Goal: Task Accomplishment & Management: Use online tool/utility

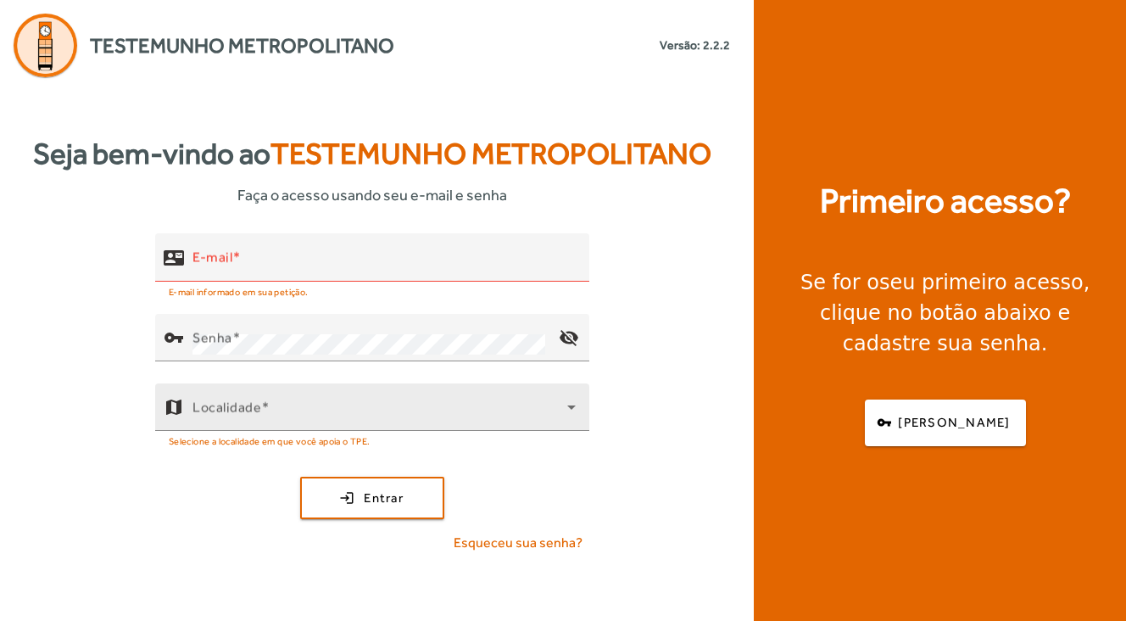
click at [738, 595] on span "X" at bounding box center [742, 592] width 8 height 15
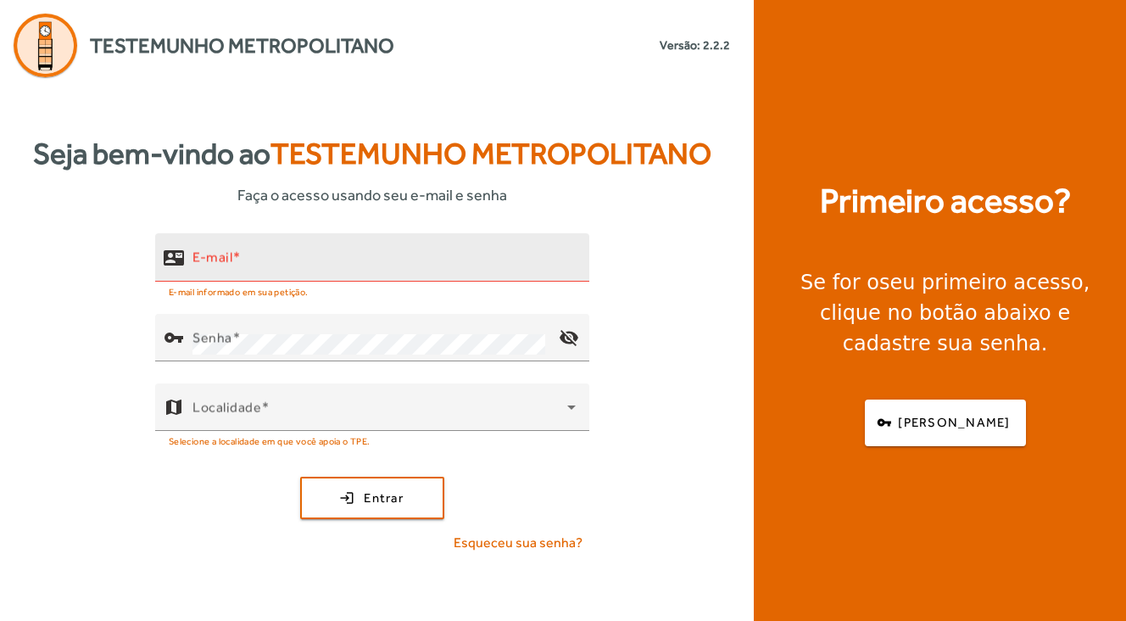
click at [358, 246] on div "E-mail" at bounding box center [384, 257] width 383 height 48
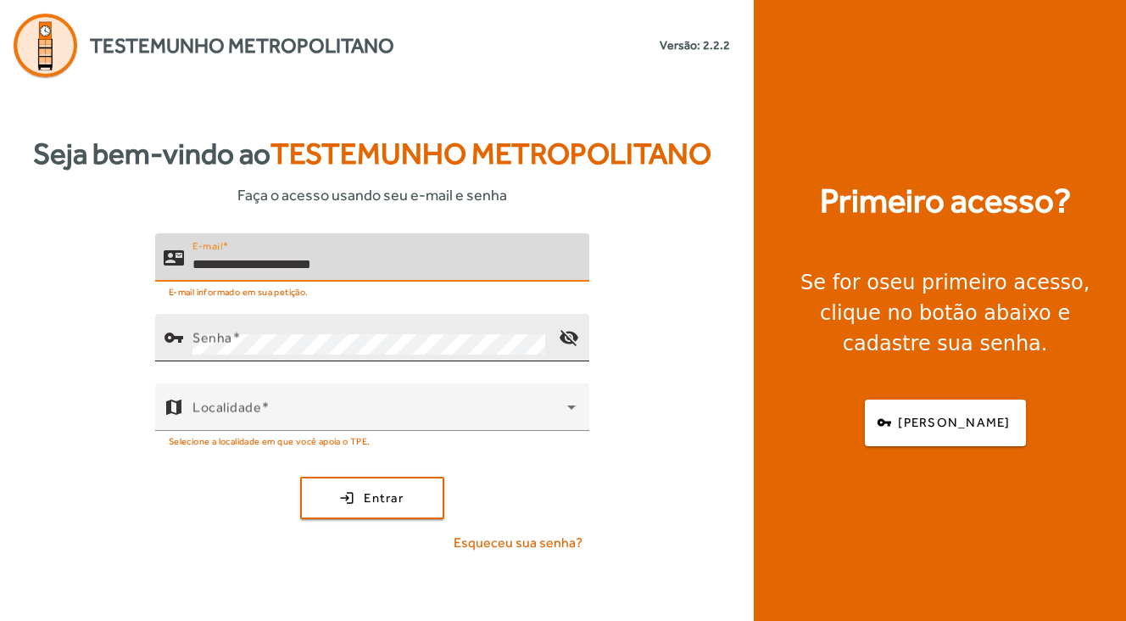
type input "**********"
click at [232, 338] on mat-label "Senha" at bounding box center [213, 337] width 40 height 16
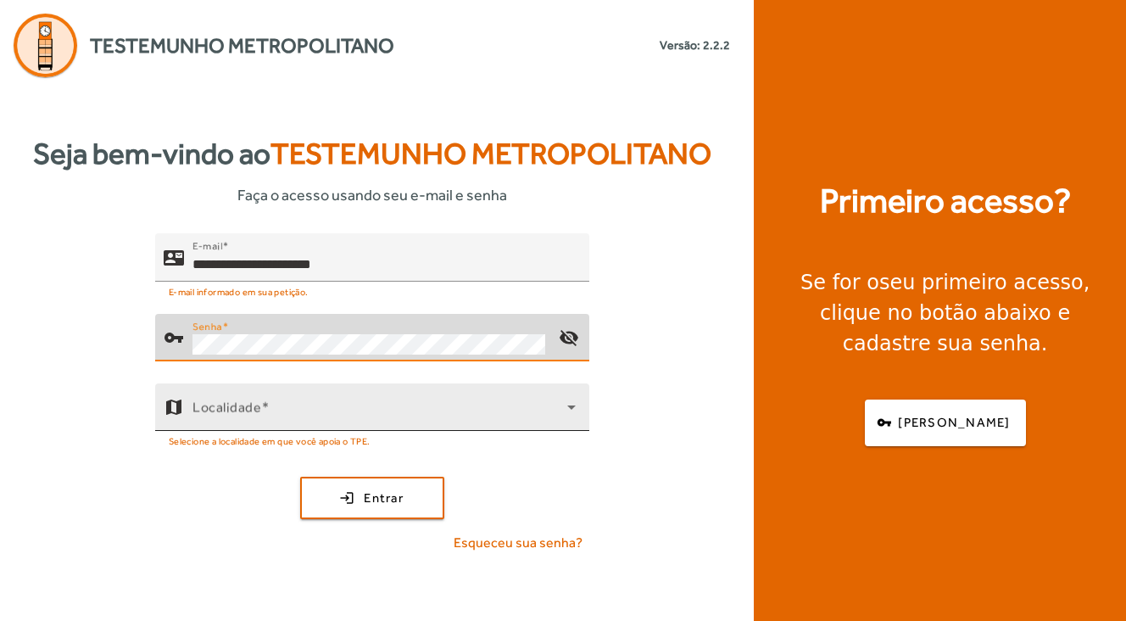
click at [223, 402] on mat-label "Localidade" at bounding box center [227, 407] width 69 height 16
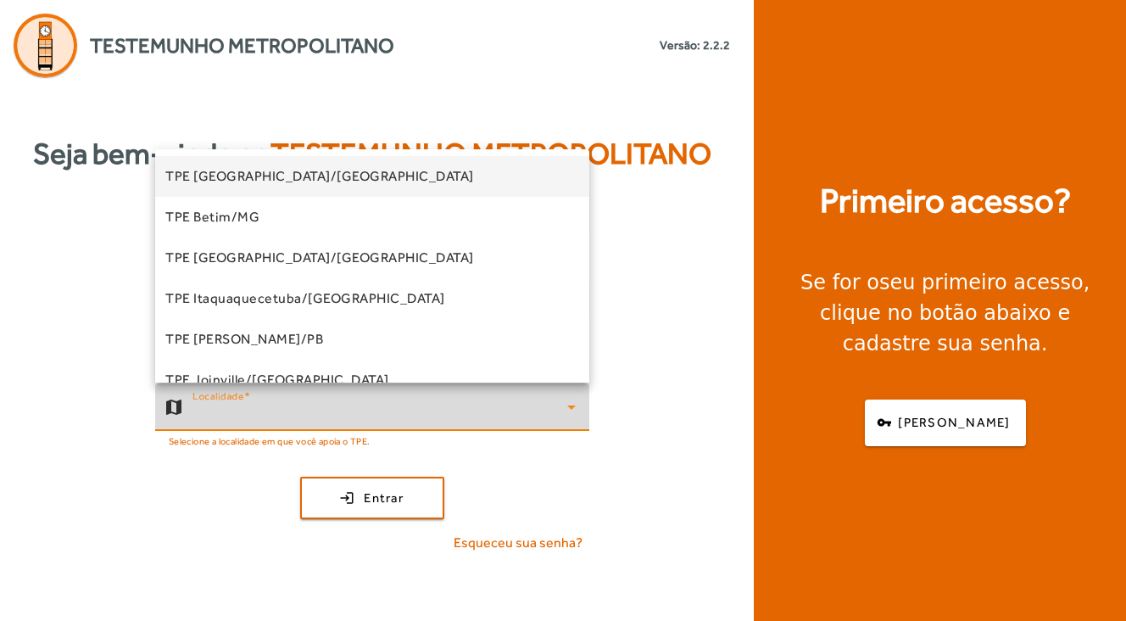
click at [283, 188] on mat-option "TPE [GEOGRAPHIC_DATA]/[GEOGRAPHIC_DATA]" at bounding box center [372, 176] width 434 height 41
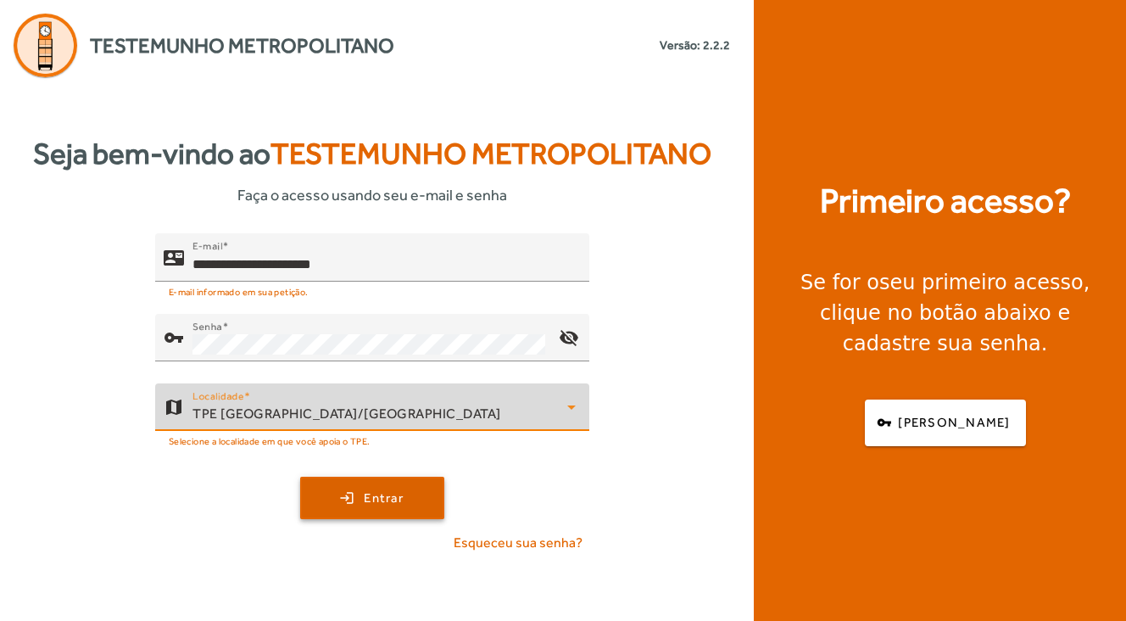
click at [350, 505] on span "submit" at bounding box center [372, 497] width 141 height 41
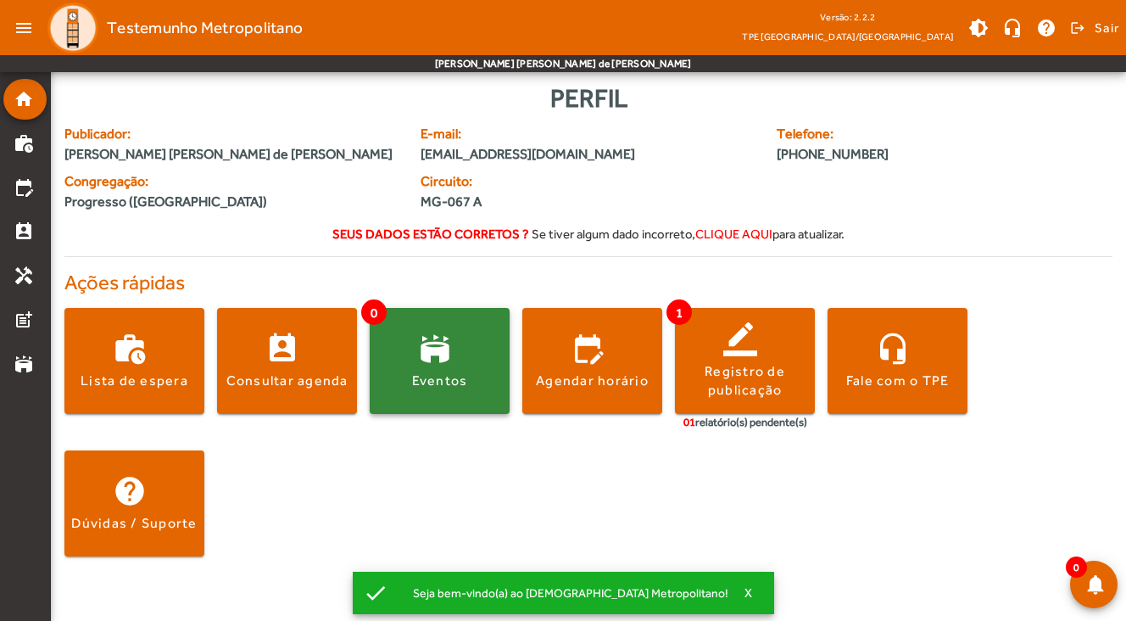
click at [447, 360] on span at bounding box center [440, 361] width 140 height 41
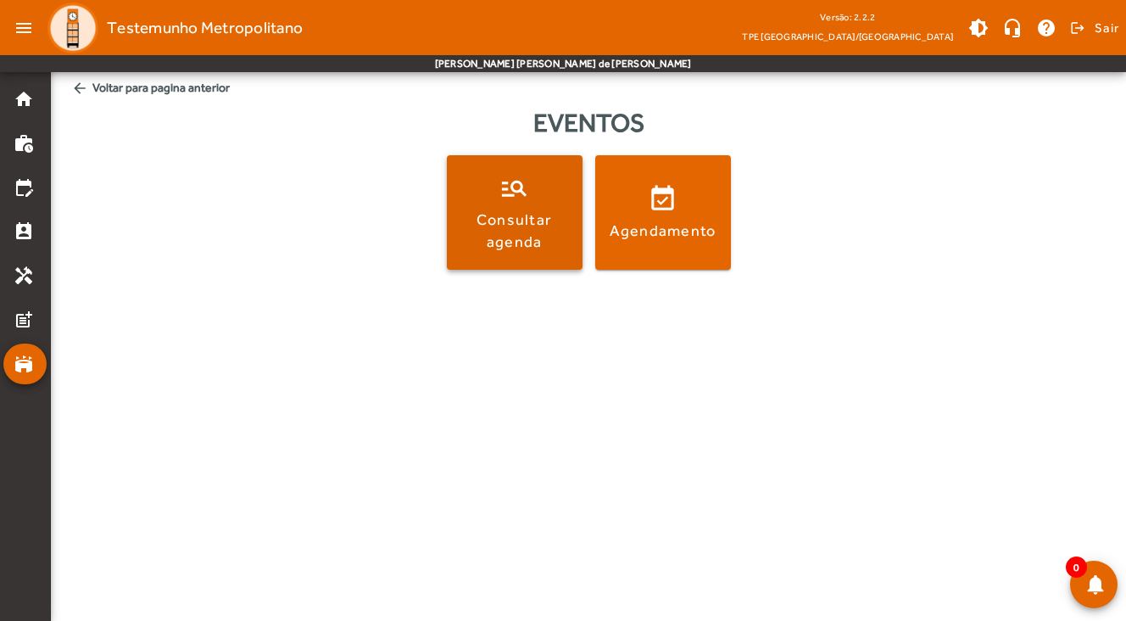
click at [516, 208] on span at bounding box center [515, 213] width 136 height 41
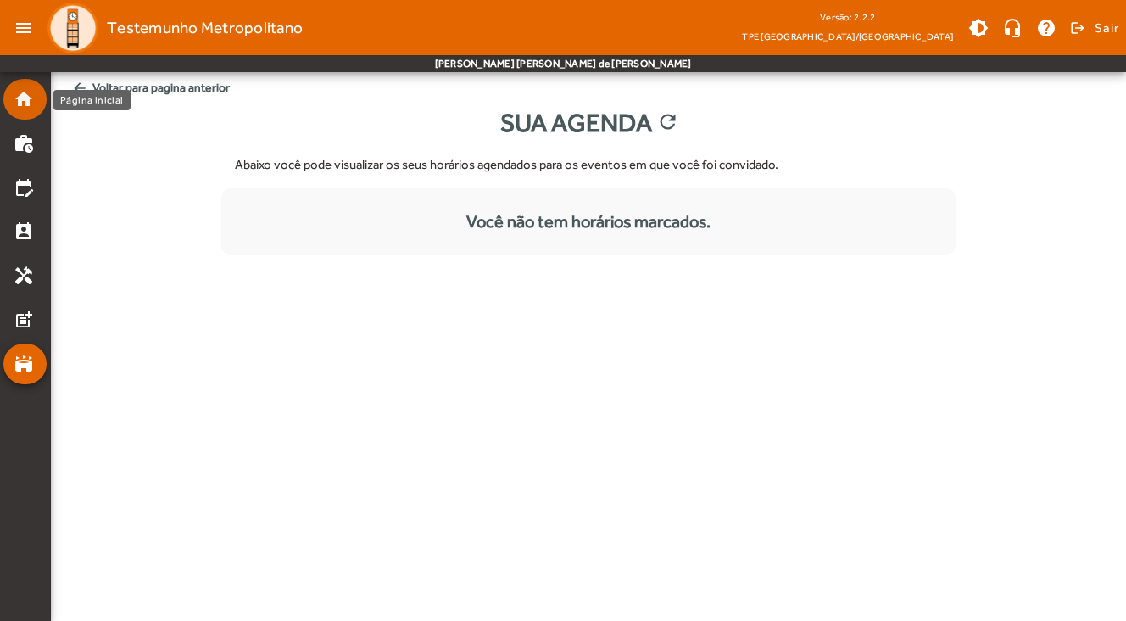
click at [32, 102] on mat-icon "home" at bounding box center [24, 99] width 20 height 20
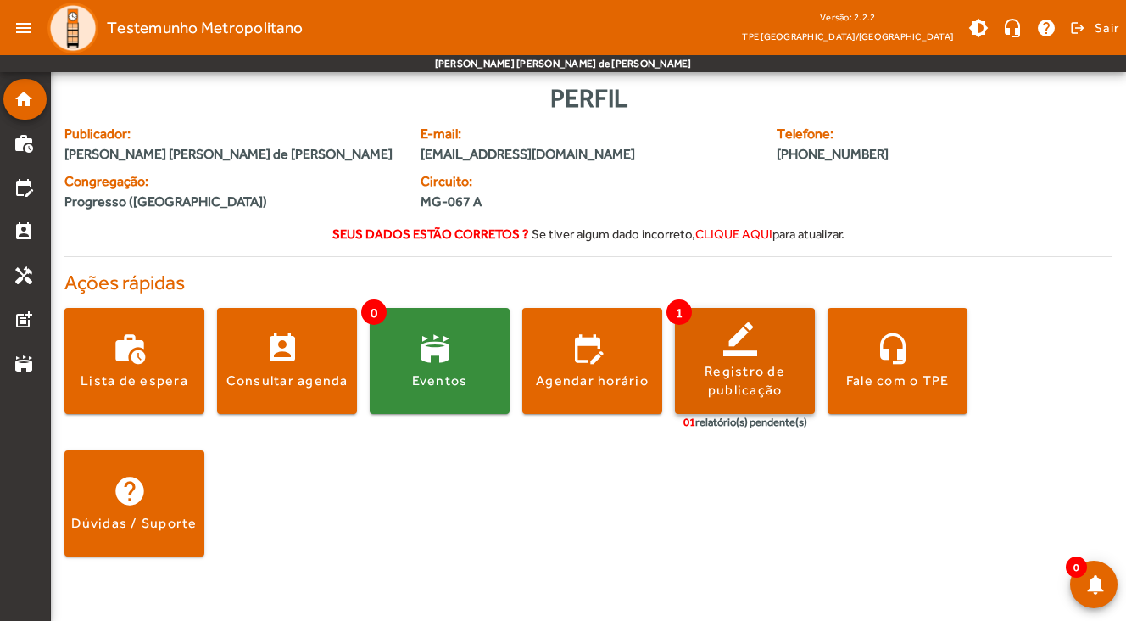
click at [758, 343] on span at bounding box center [745, 361] width 140 height 41
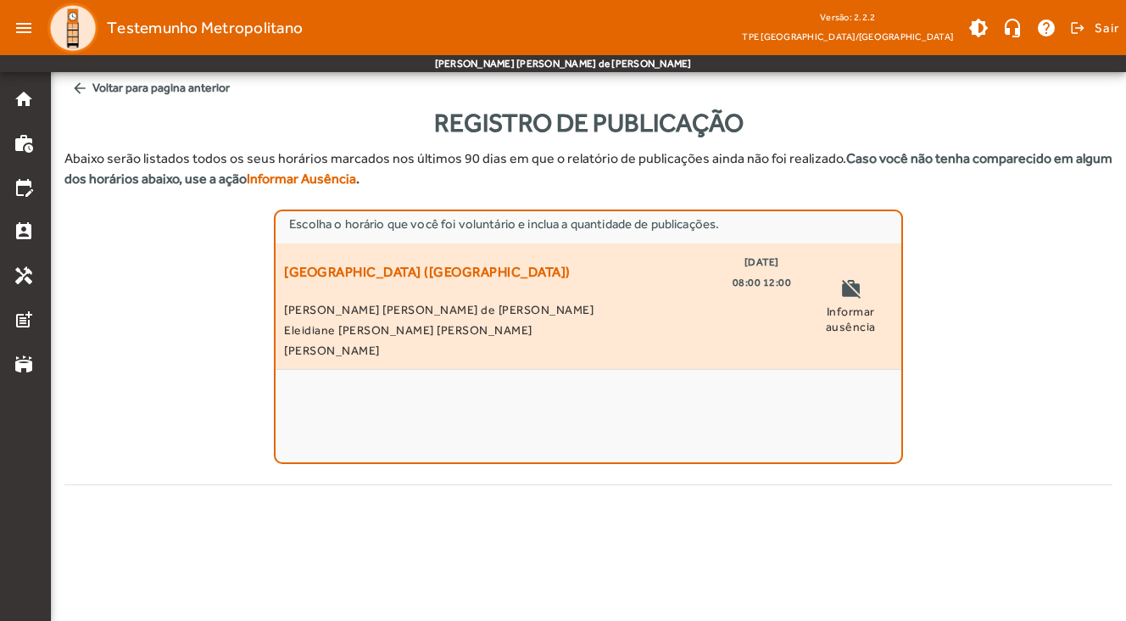
click at [844, 298] on mat-icon "work_off" at bounding box center [850, 290] width 20 height 25
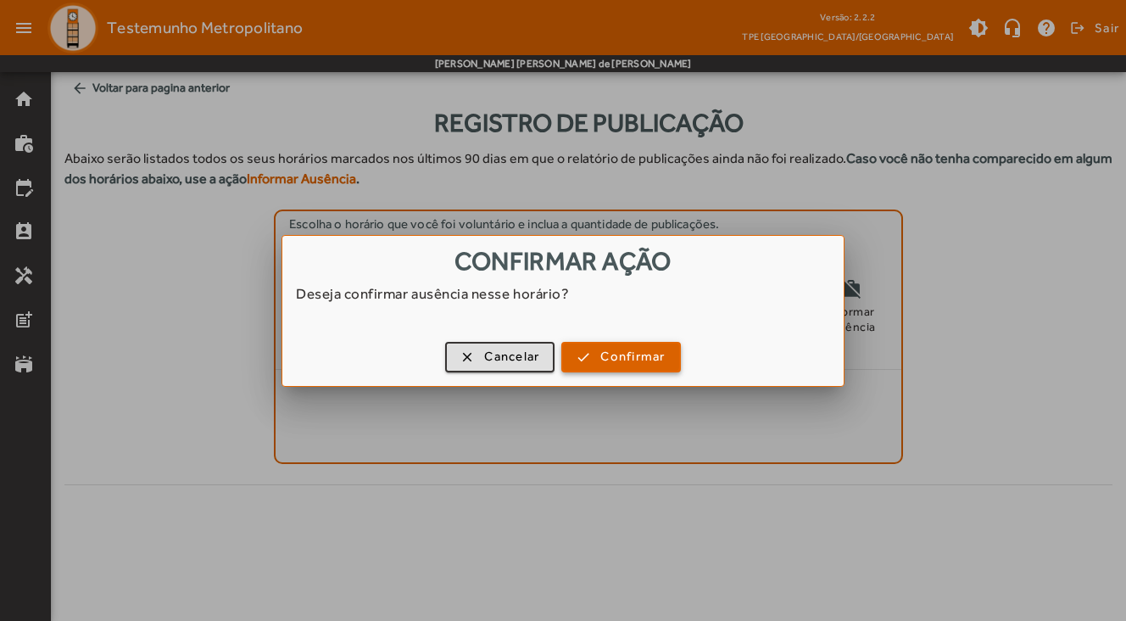
click at [626, 358] on span "Confirmar" at bounding box center [632, 357] width 64 height 20
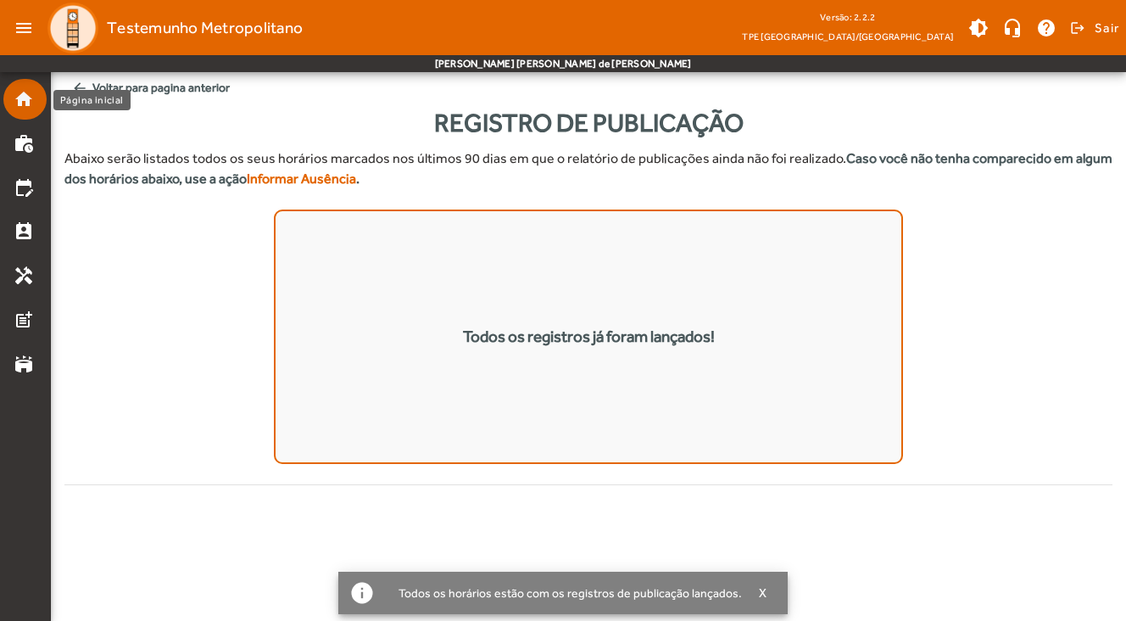
click at [24, 110] on mat-list-item "home" at bounding box center [24, 99] width 43 height 41
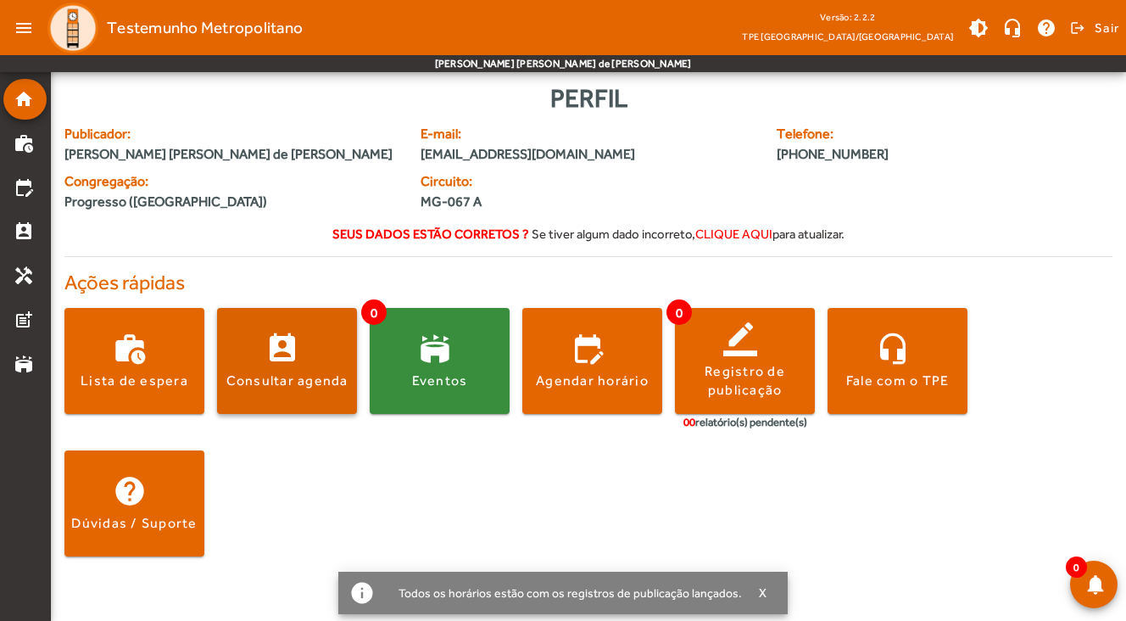
click at [288, 374] on div "Consultar agenda" at bounding box center [287, 380] width 122 height 19
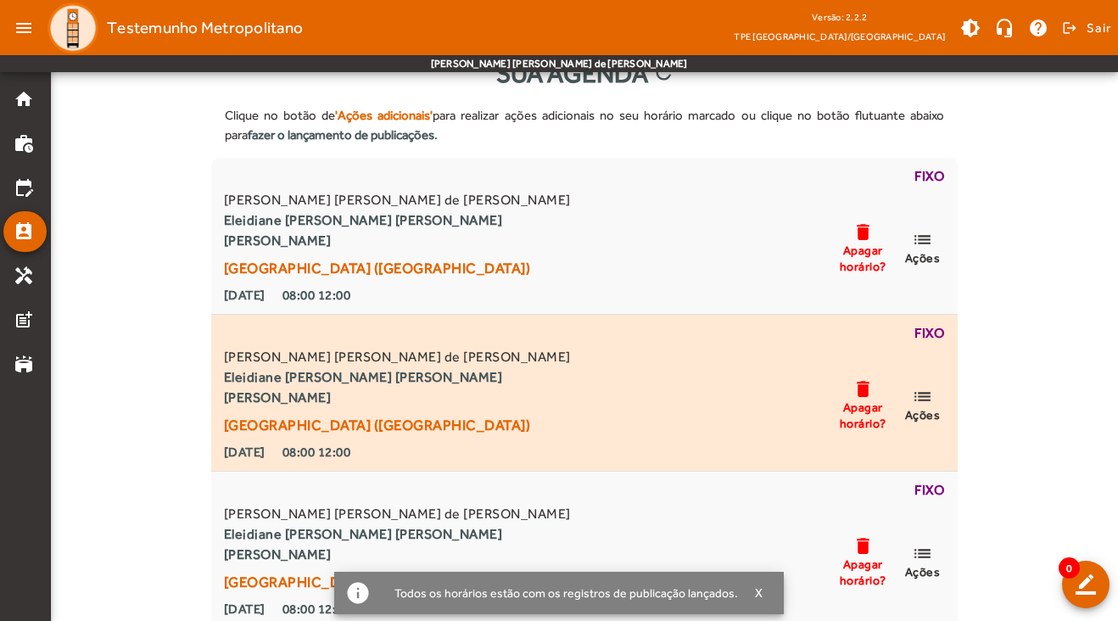
scroll to position [66, 0]
